Goal: Task Accomplishment & Management: Manage account settings

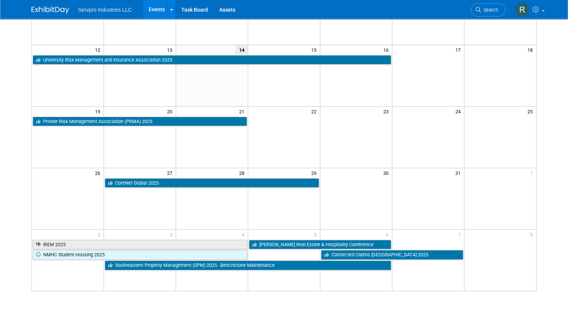
scroll to position [113, 0]
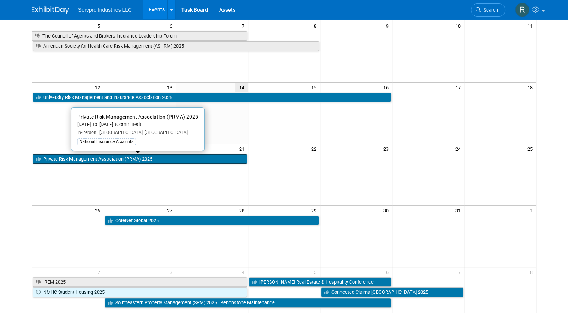
click at [99, 158] on link "Private Risk Management Association (PRMA) 2025" at bounding box center [140, 159] width 215 height 10
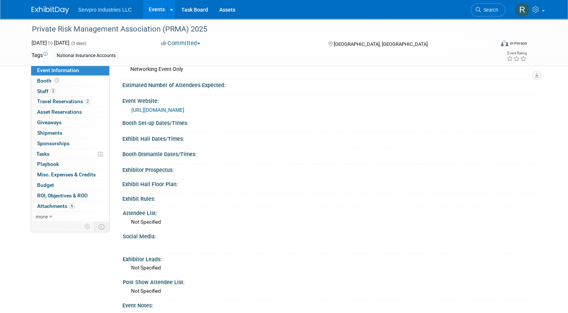
scroll to position [188, 0]
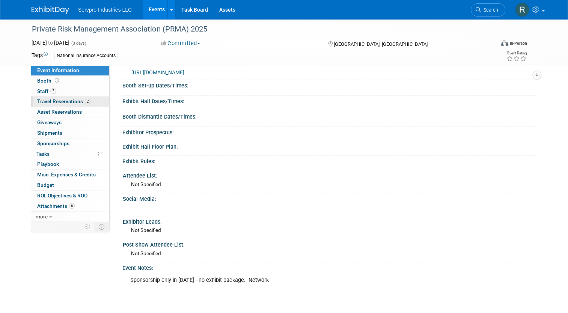
click at [47, 101] on span "Travel Reservations 2" at bounding box center [63, 101] width 53 height 6
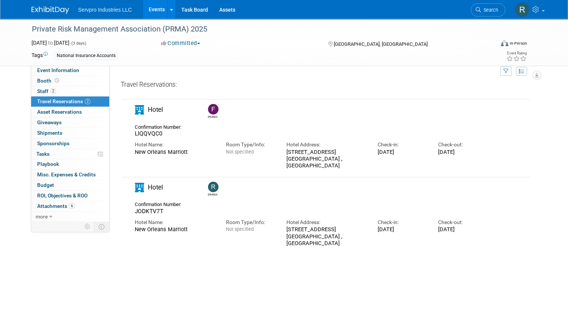
scroll to position [0, 0]
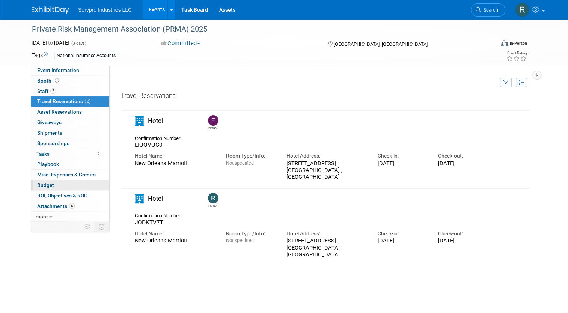
click at [44, 184] on span "Budget" at bounding box center [45, 185] width 17 height 6
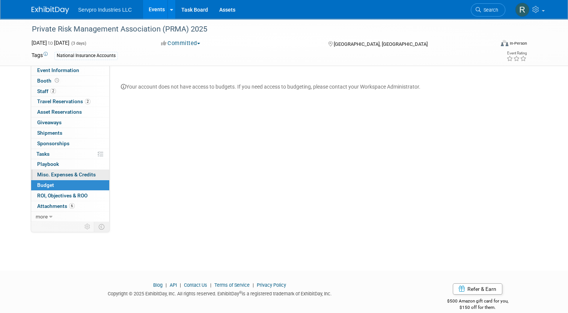
click at [45, 172] on span "Misc. Expenses & Credits 0" at bounding box center [66, 175] width 59 height 6
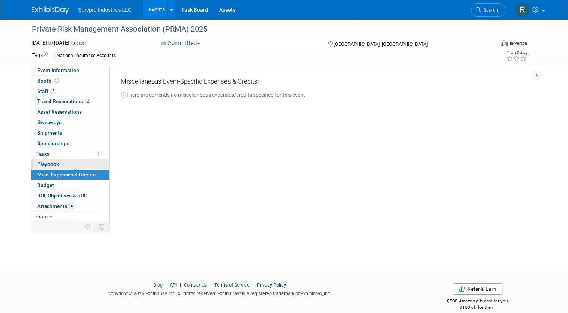
click at [45, 162] on span "Playbook 0" at bounding box center [48, 164] width 22 height 6
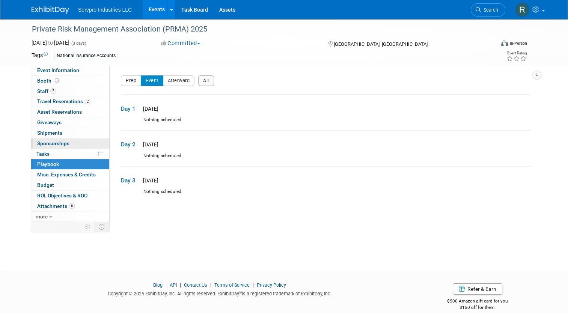
click at [50, 146] on span "Sponsorships 0" at bounding box center [53, 144] width 32 height 6
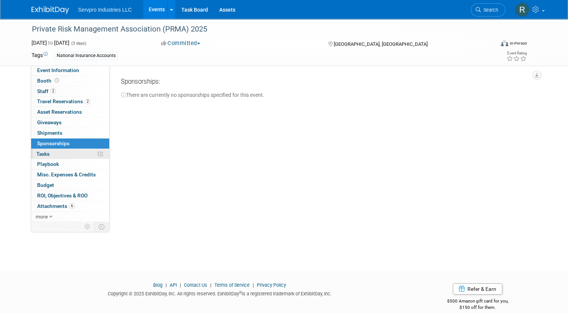
click at [47, 153] on link "0% Tasks 0%" at bounding box center [70, 154] width 78 height 10
